Goal: Transaction & Acquisition: Purchase product/service

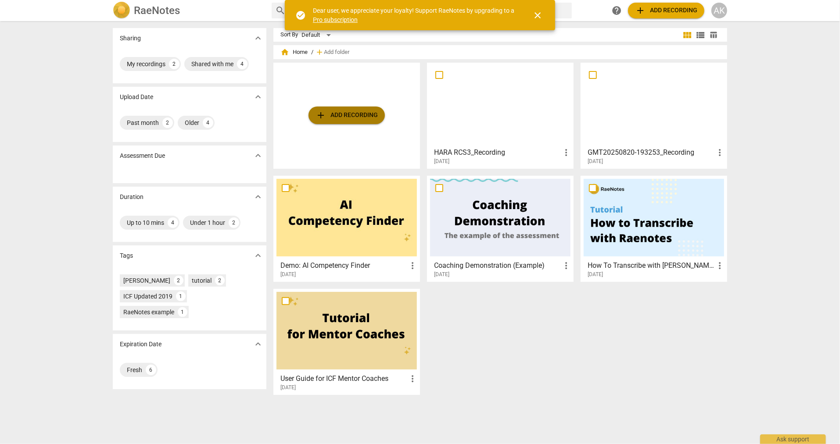
click at [356, 114] on span "add Add recording" at bounding box center [346, 115] width 62 height 11
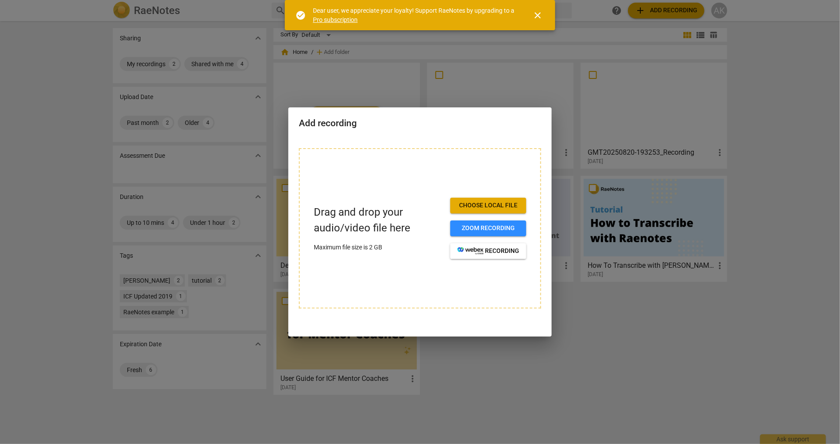
click at [767, 78] on div at bounding box center [420, 222] width 840 height 444
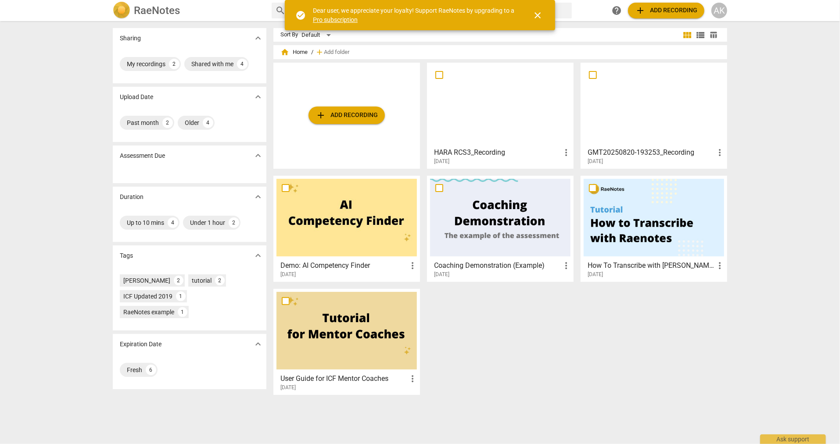
click at [358, 111] on span "add Add recording" at bounding box center [346, 115] width 62 height 11
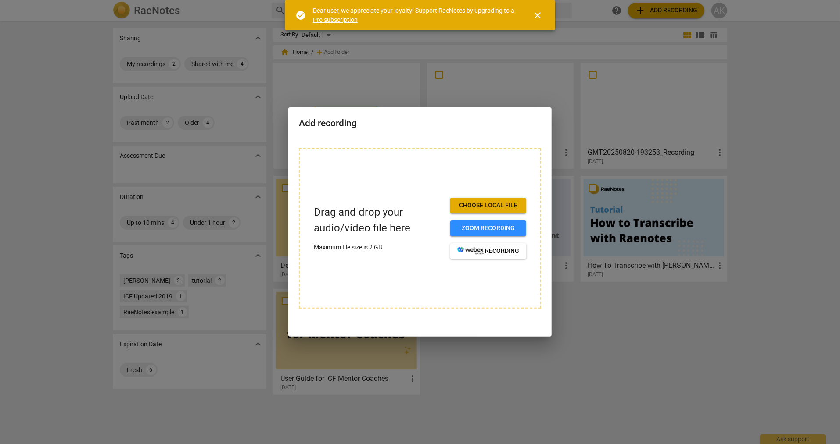
click at [483, 208] on span "Choose local file" at bounding box center [488, 205] width 62 height 9
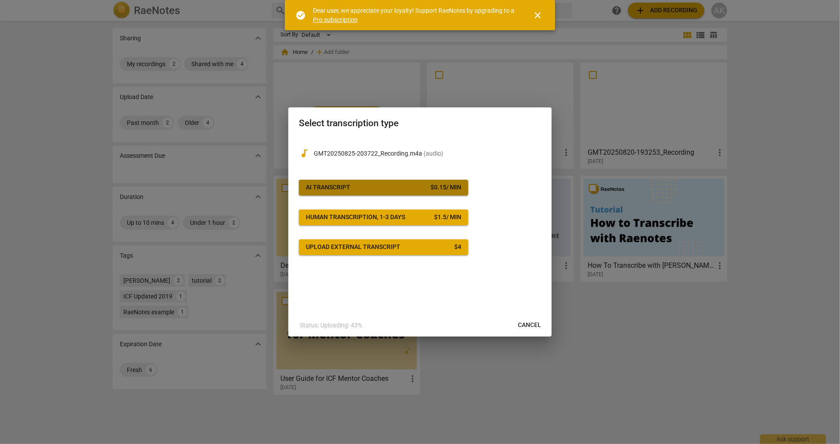
click at [427, 191] on span "AI Transcript $ 0.15 / min" at bounding box center [383, 187] width 155 height 9
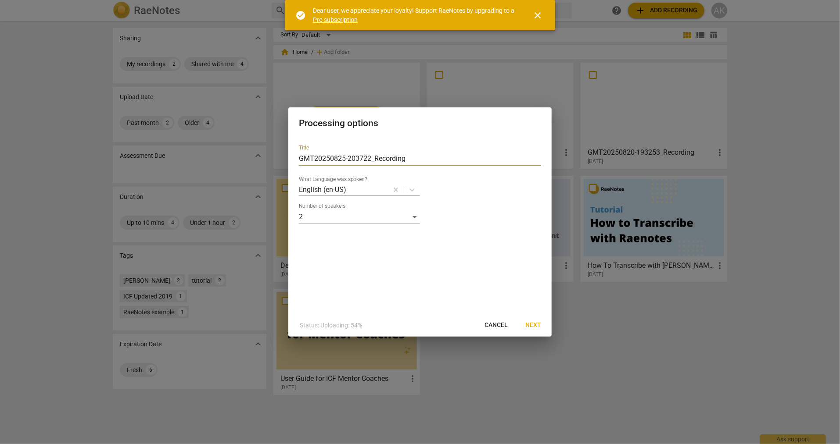
drag, startPoint x: 425, startPoint y: 159, endPoint x: 276, endPoint y: 161, distance: 148.7
click at [276, 161] on div "Processing options Title GMT20250825-203722_Recording What Language was spoken?…" at bounding box center [420, 222] width 840 height 444
type input "Hara:Rose RCS4 transcript"
click at [526, 323] on span "Next" at bounding box center [533, 325] width 16 height 9
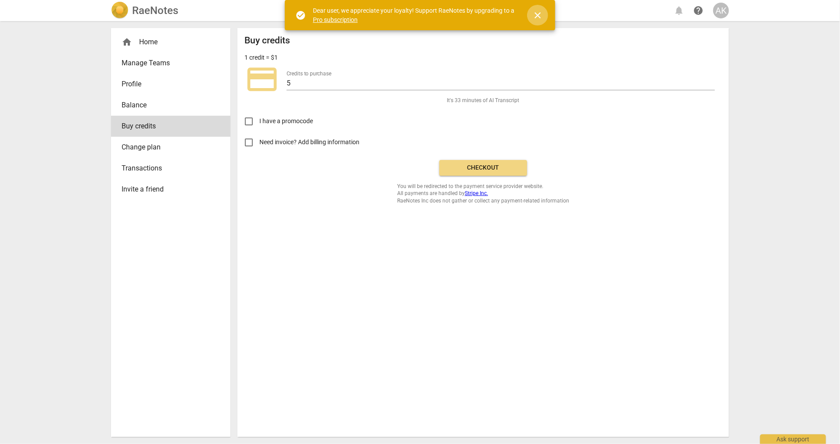
click at [533, 11] on span "close" at bounding box center [537, 15] width 11 height 11
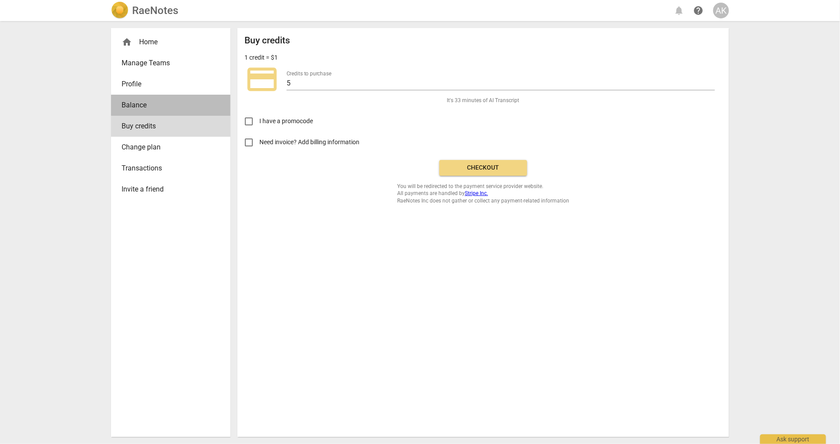
click at [126, 107] on span "Balance" at bounding box center [167, 105] width 91 height 11
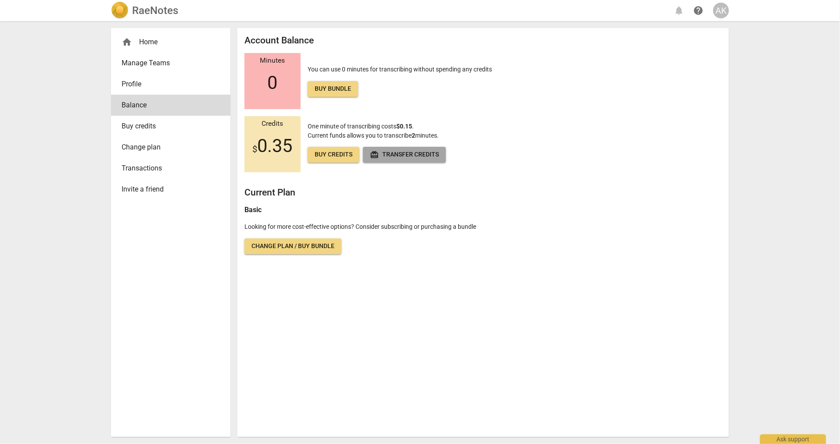
click at [387, 152] on span "redeem Transfer credits" at bounding box center [404, 154] width 69 height 9
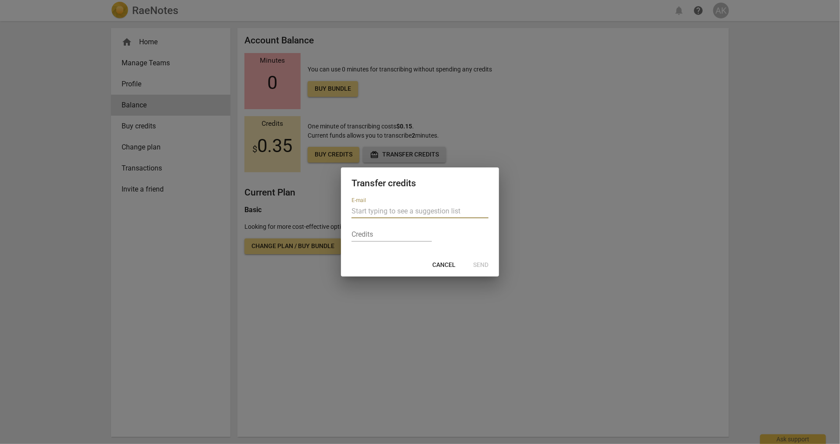
click at [440, 261] on span "Cancel" at bounding box center [443, 265] width 23 height 9
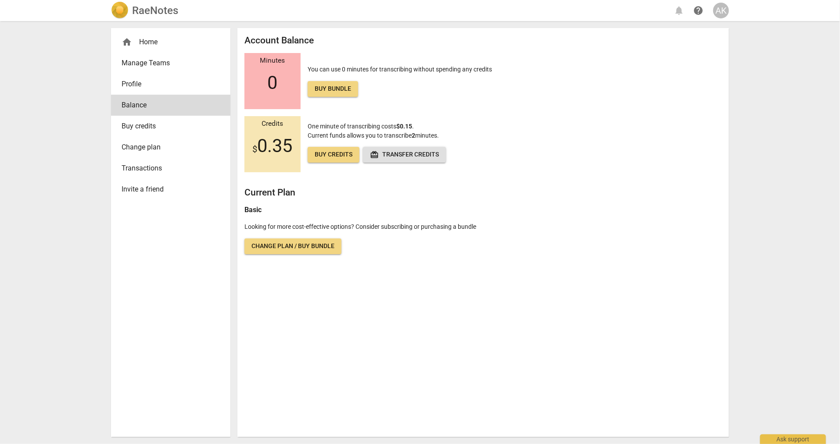
click at [172, 119] on link "Buy credits" at bounding box center [170, 126] width 119 height 21
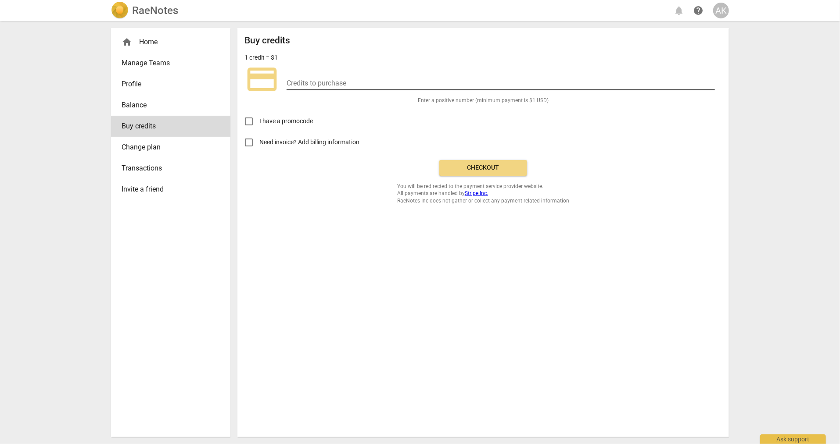
click at [315, 84] on input "number" at bounding box center [500, 84] width 428 height 13
type input "5"
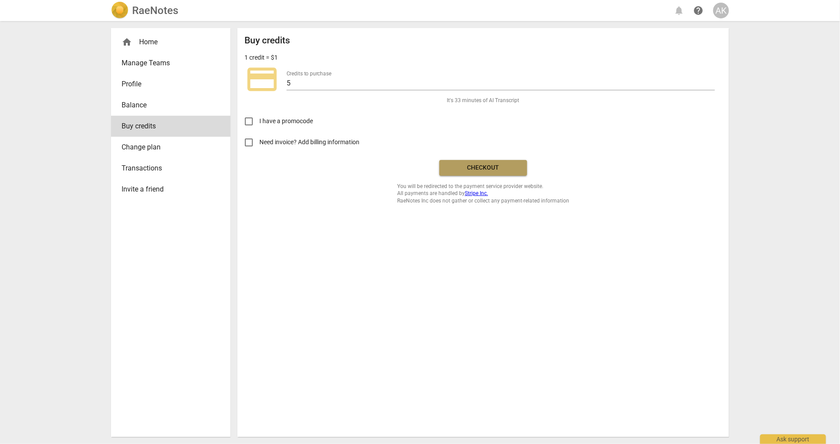
click at [464, 164] on span "Checkout" at bounding box center [483, 168] width 74 height 9
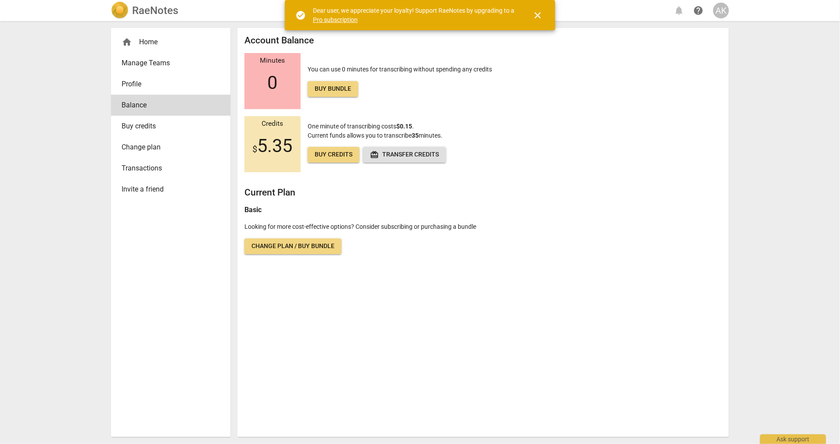
click at [156, 117] on link "Buy credits" at bounding box center [170, 126] width 119 height 21
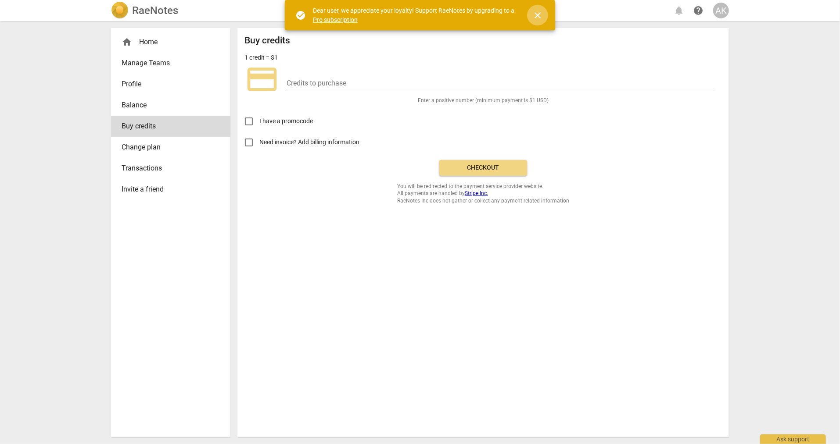
click at [544, 14] on span "close" at bounding box center [537, 15] width 21 height 11
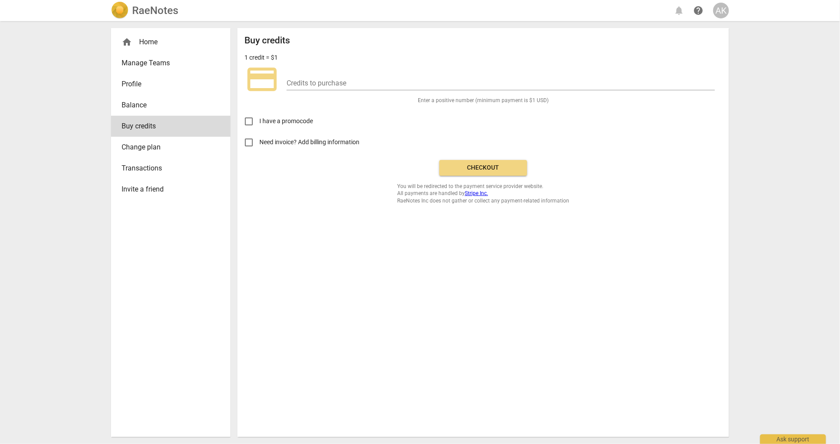
click at [145, 165] on span "Transactions" at bounding box center [167, 168] width 91 height 11
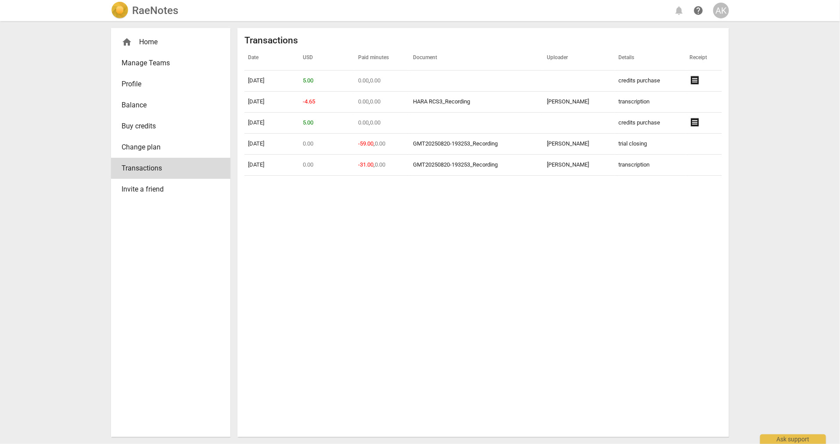
click at [170, 42] on div "home Home" at bounding box center [167, 42] width 91 height 11
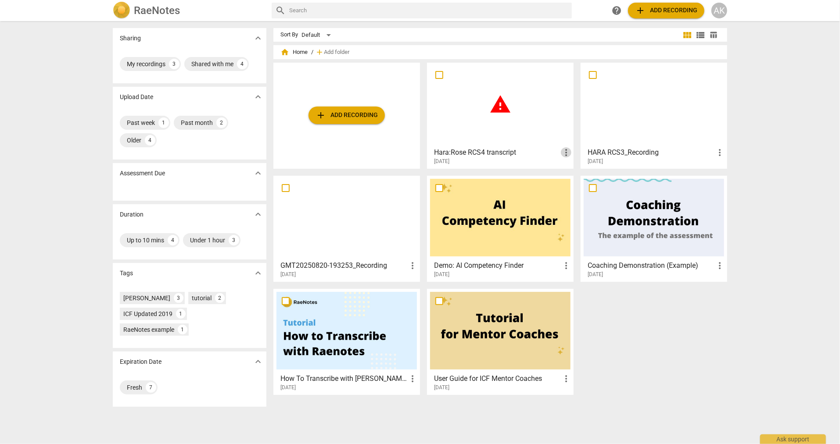
click at [562, 150] on span "more_vert" at bounding box center [566, 152] width 11 height 11
click at [487, 141] on div at bounding box center [420, 222] width 840 height 444
click at [490, 113] on span "warning" at bounding box center [500, 104] width 22 height 22
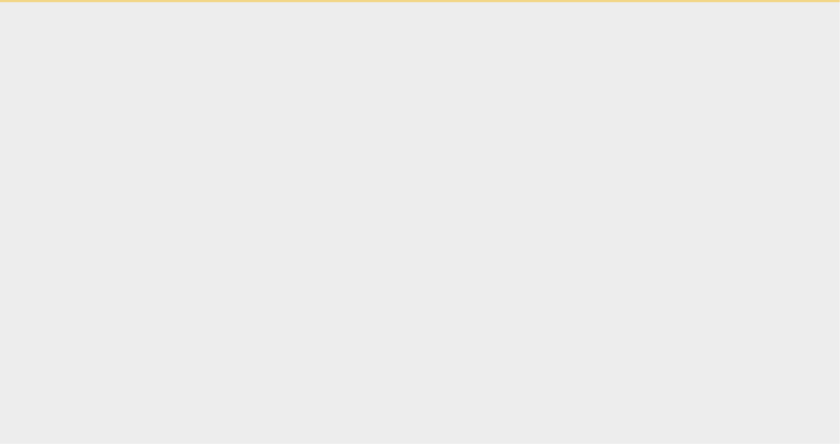
click at [490, 2] on html "Ask support" at bounding box center [420, 1] width 840 height 2
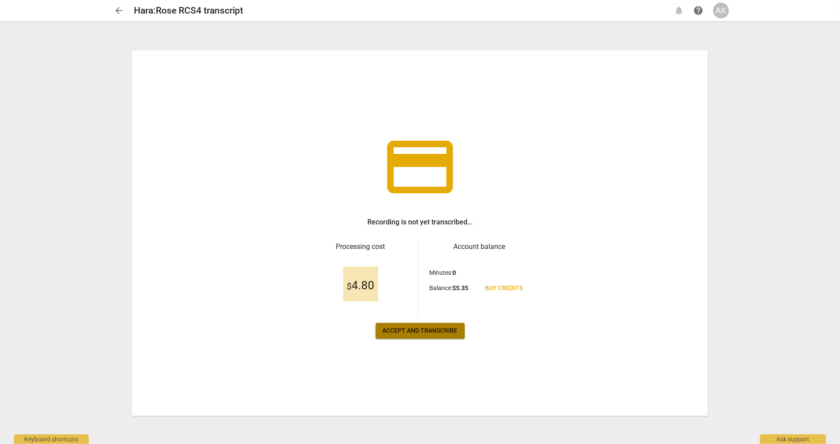
click at [439, 330] on span "Accept and transcribe" at bounding box center [420, 331] width 75 height 9
